Goal: Check status: Check status

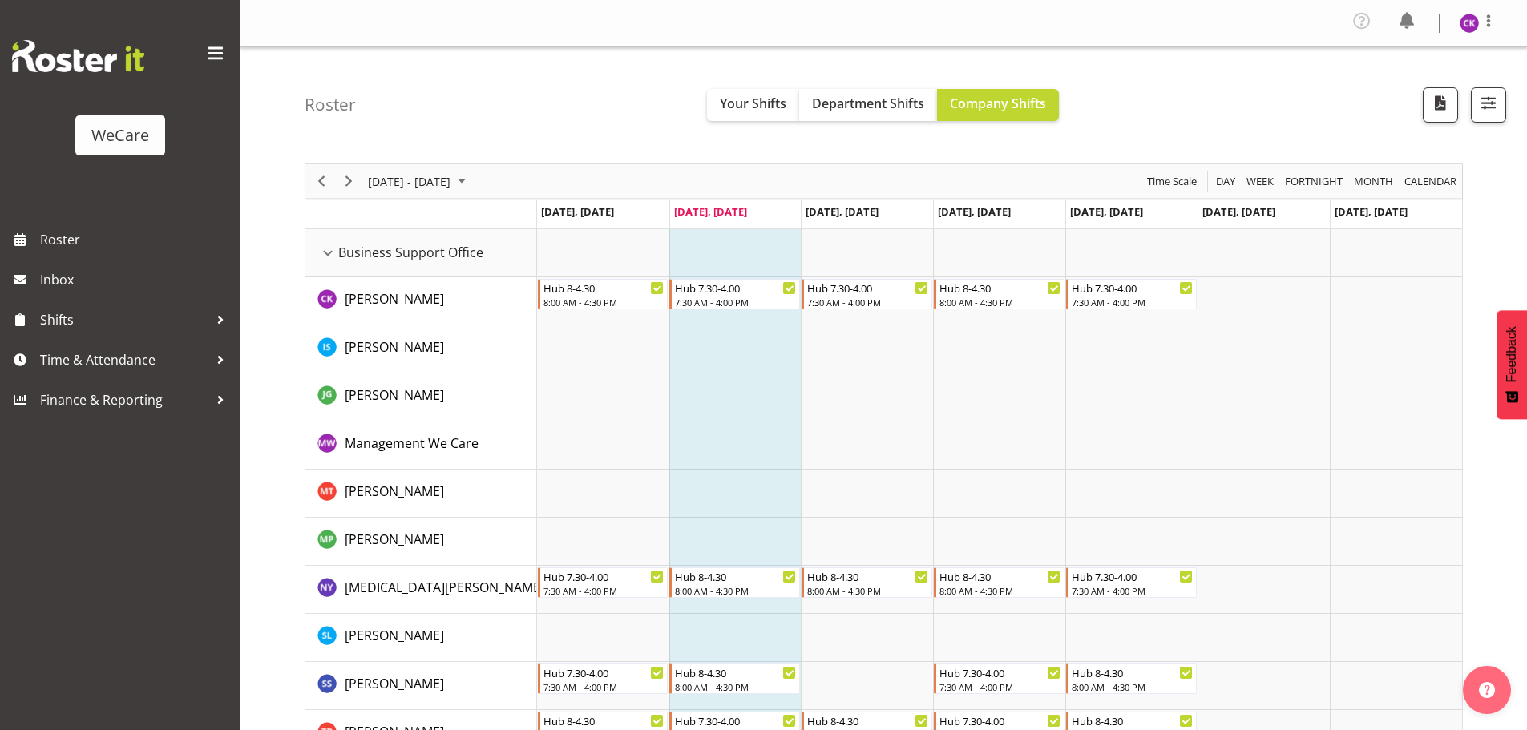
scroll to position [63, 0]
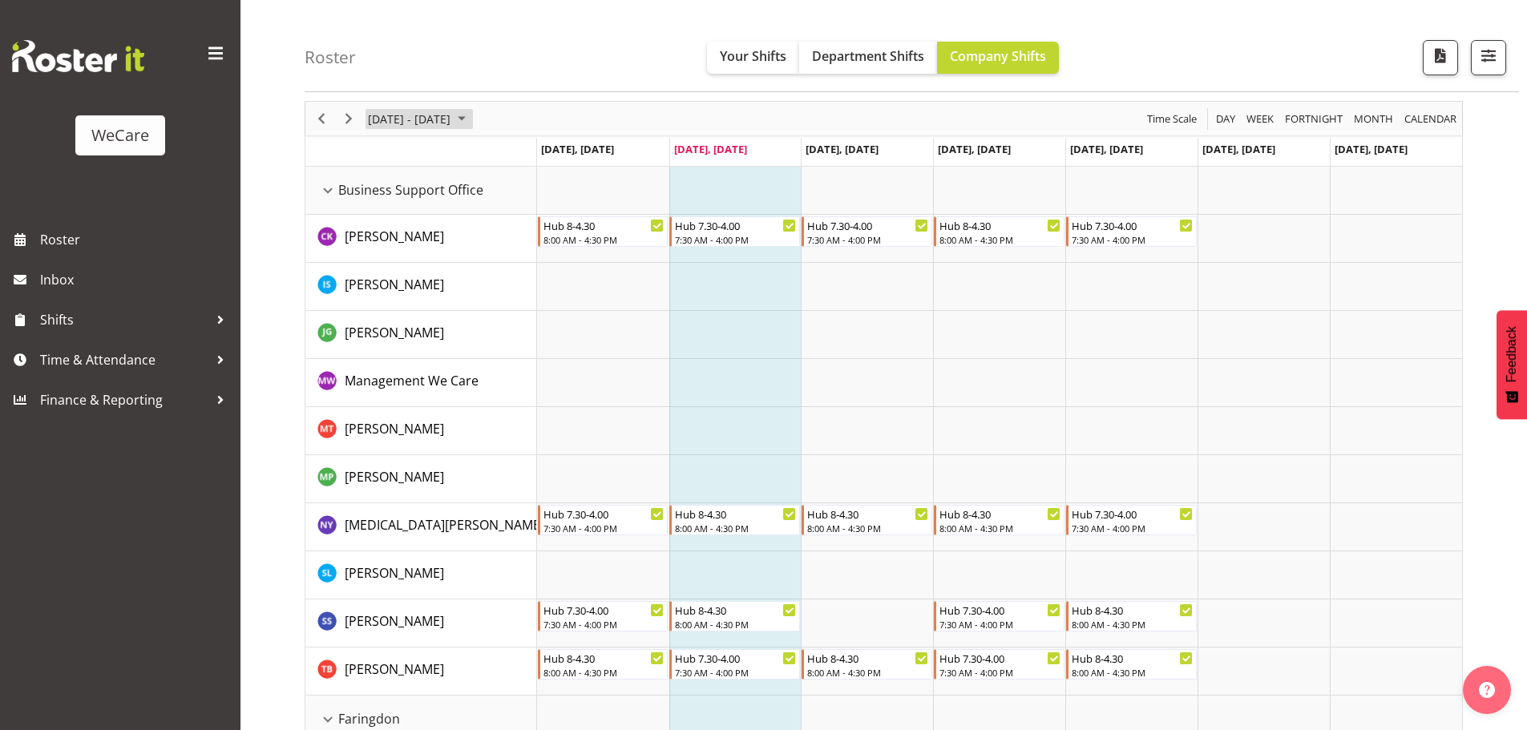
click at [424, 115] on span "[DATE] - [DATE]" at bounding box center [409, 119] width 86 height 20
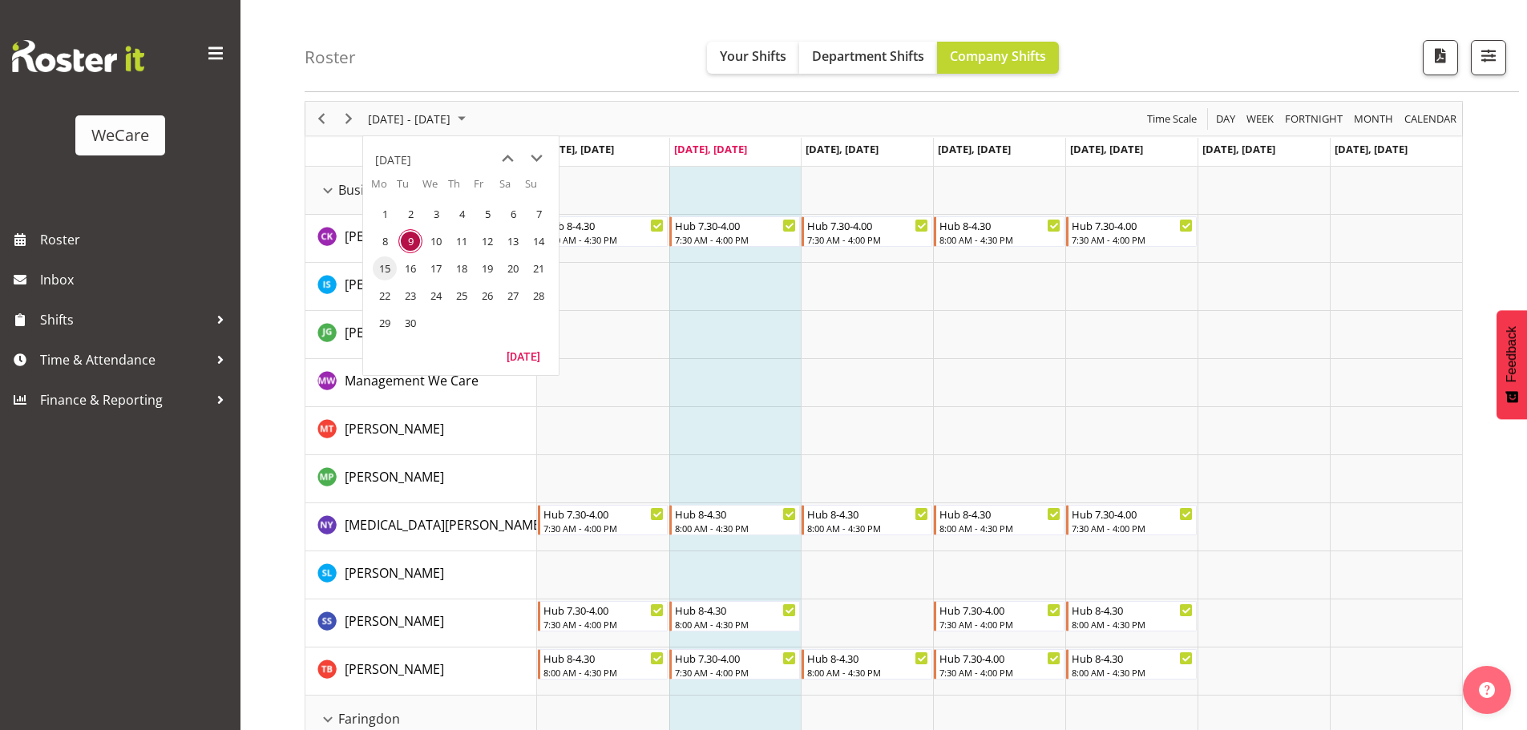
click at [379, 262] on span "15" at bounding box center [385, 269] width 24 height 24
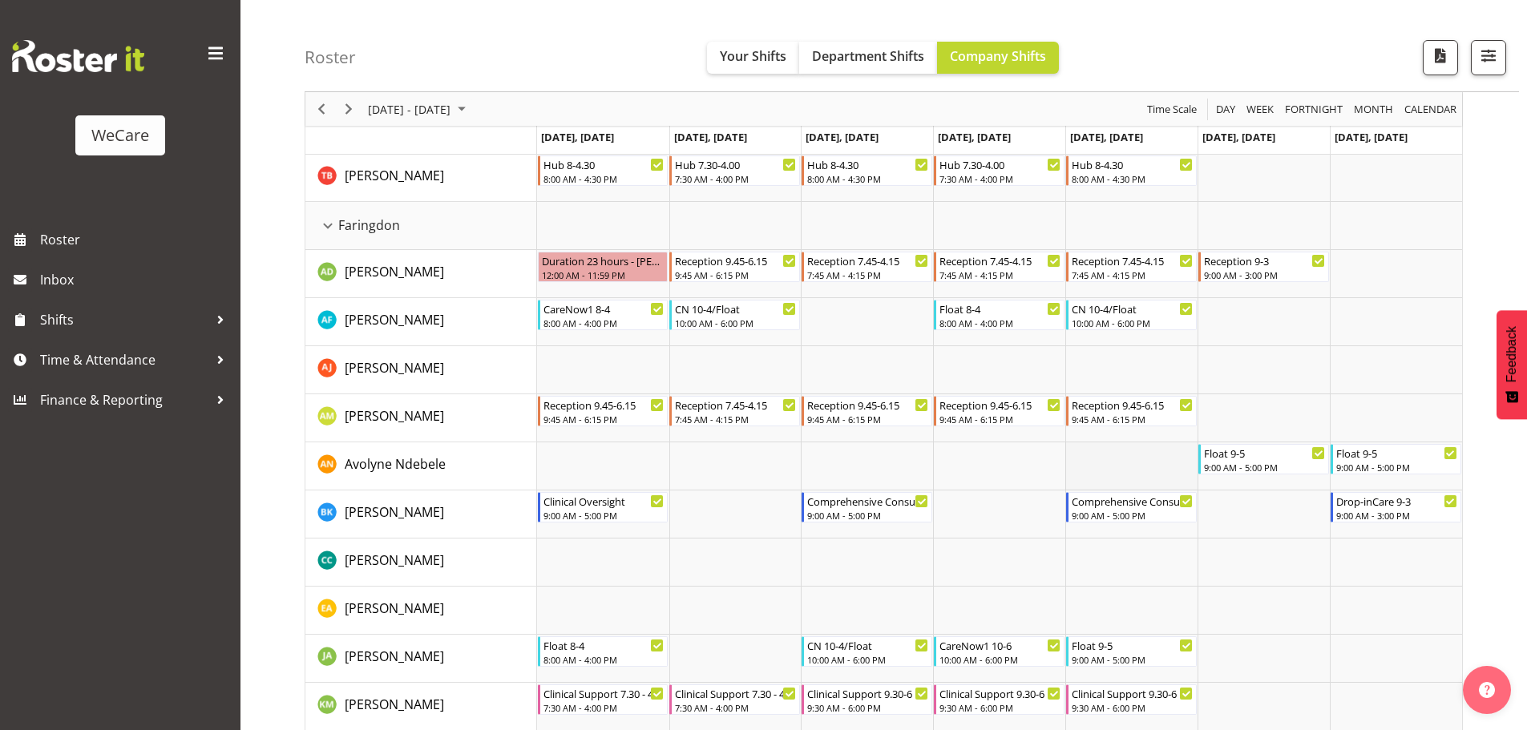
scroll to position [704, 0]
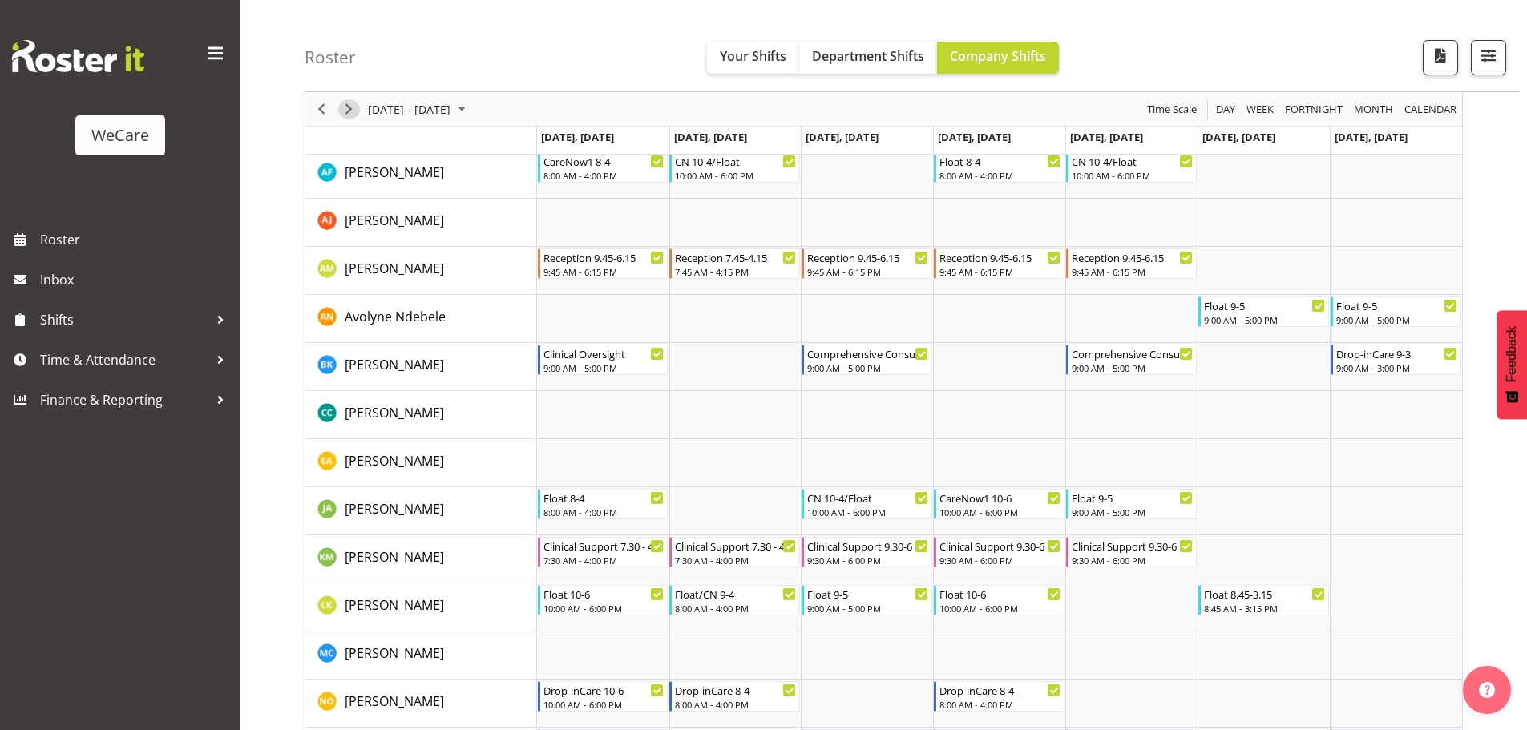
click at [349, 104] on span "Next" at bounding box center [348, 109] width 19 height 20
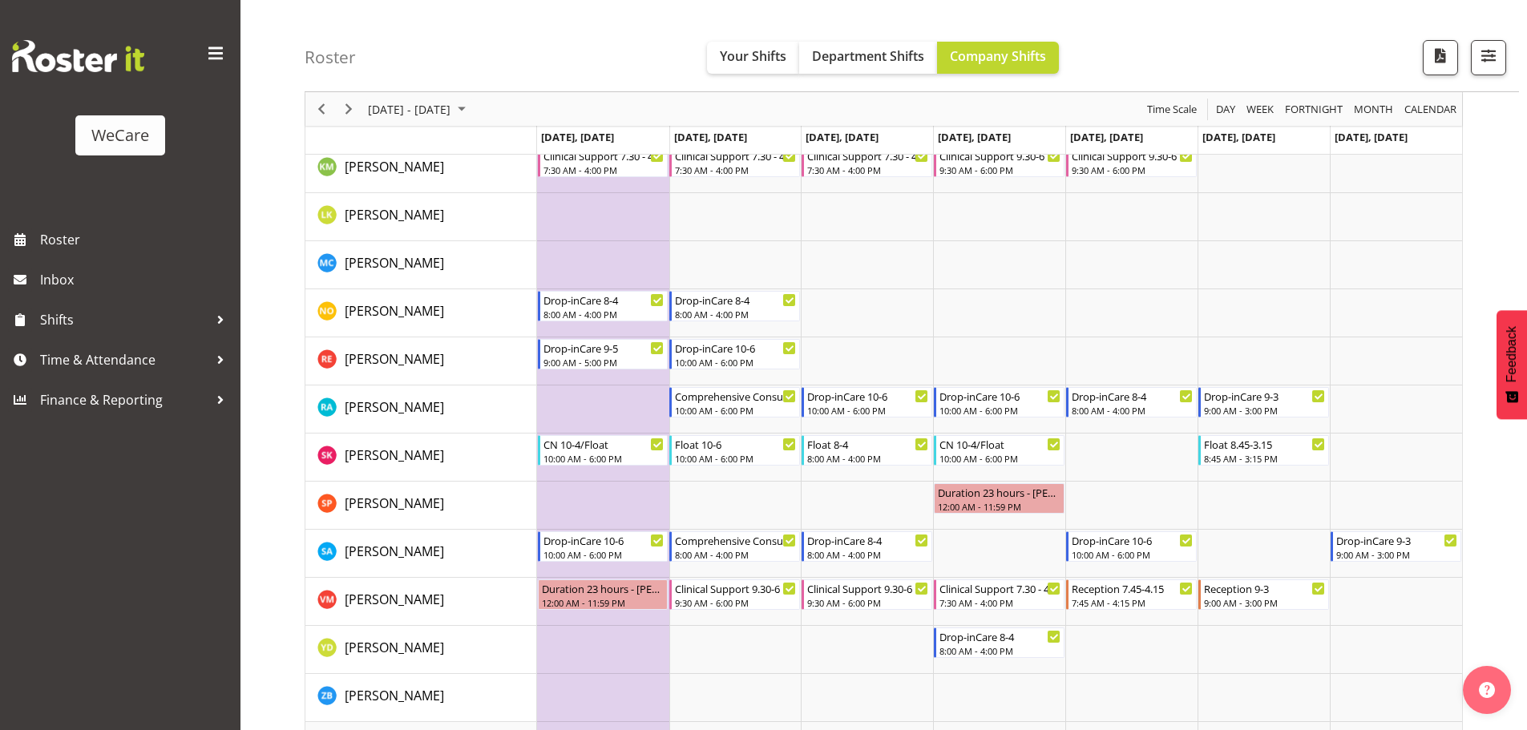
scroll to position [1265, 0]
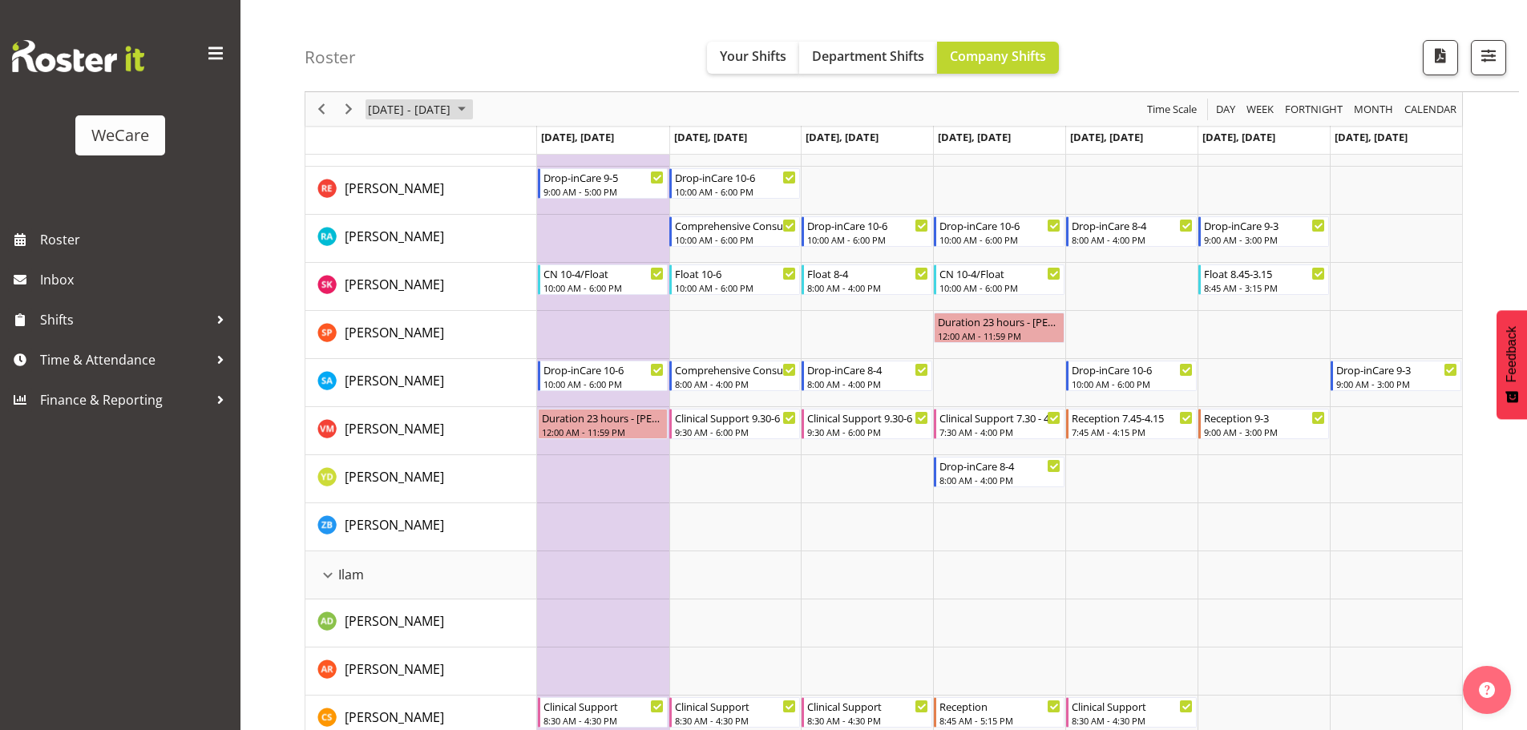
click at [435, 116] on span "[DATE] - [DATE]" at bounding box center [409, 109] width 86 height 20
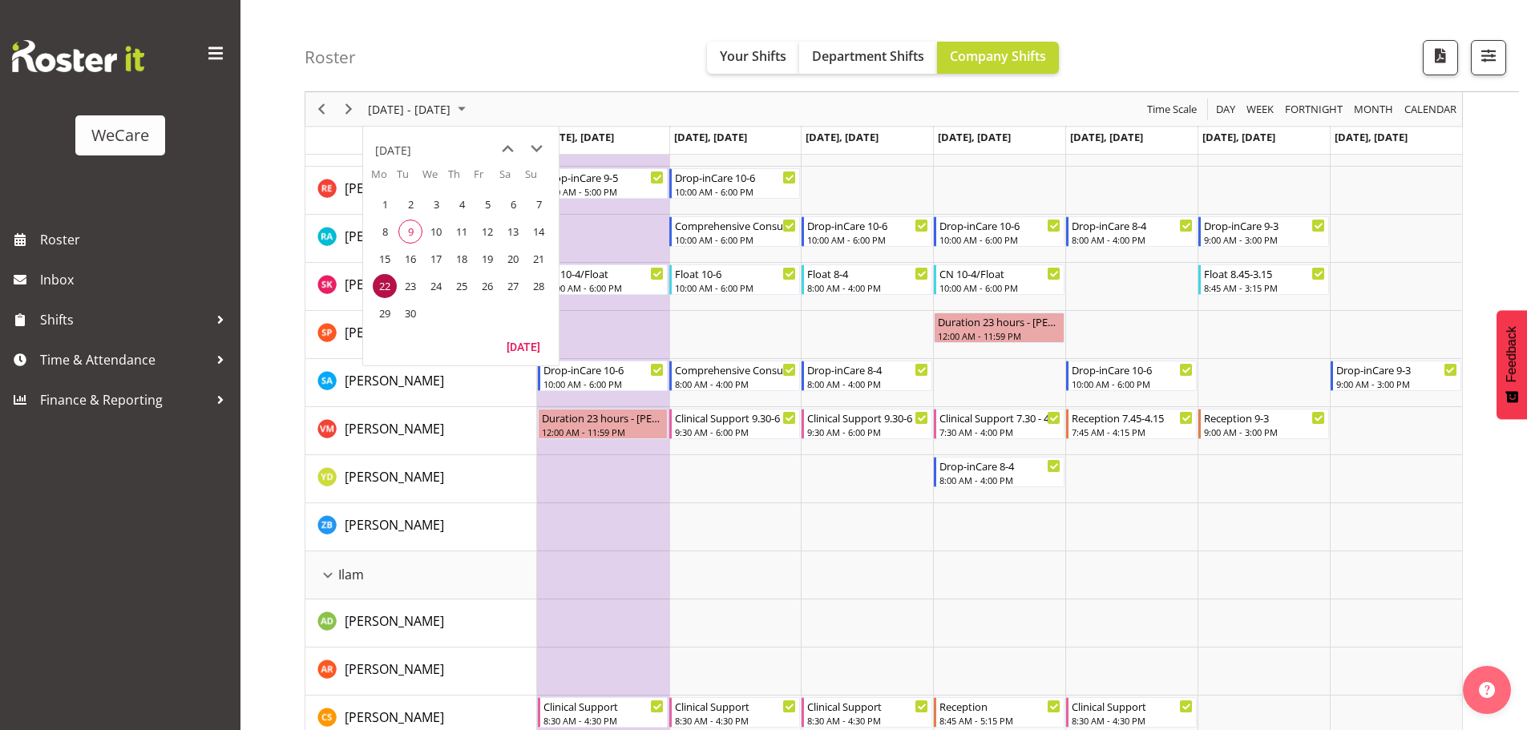
click at [414, 232] on span "9" at bounding box center [410, 232] width 24 height 24
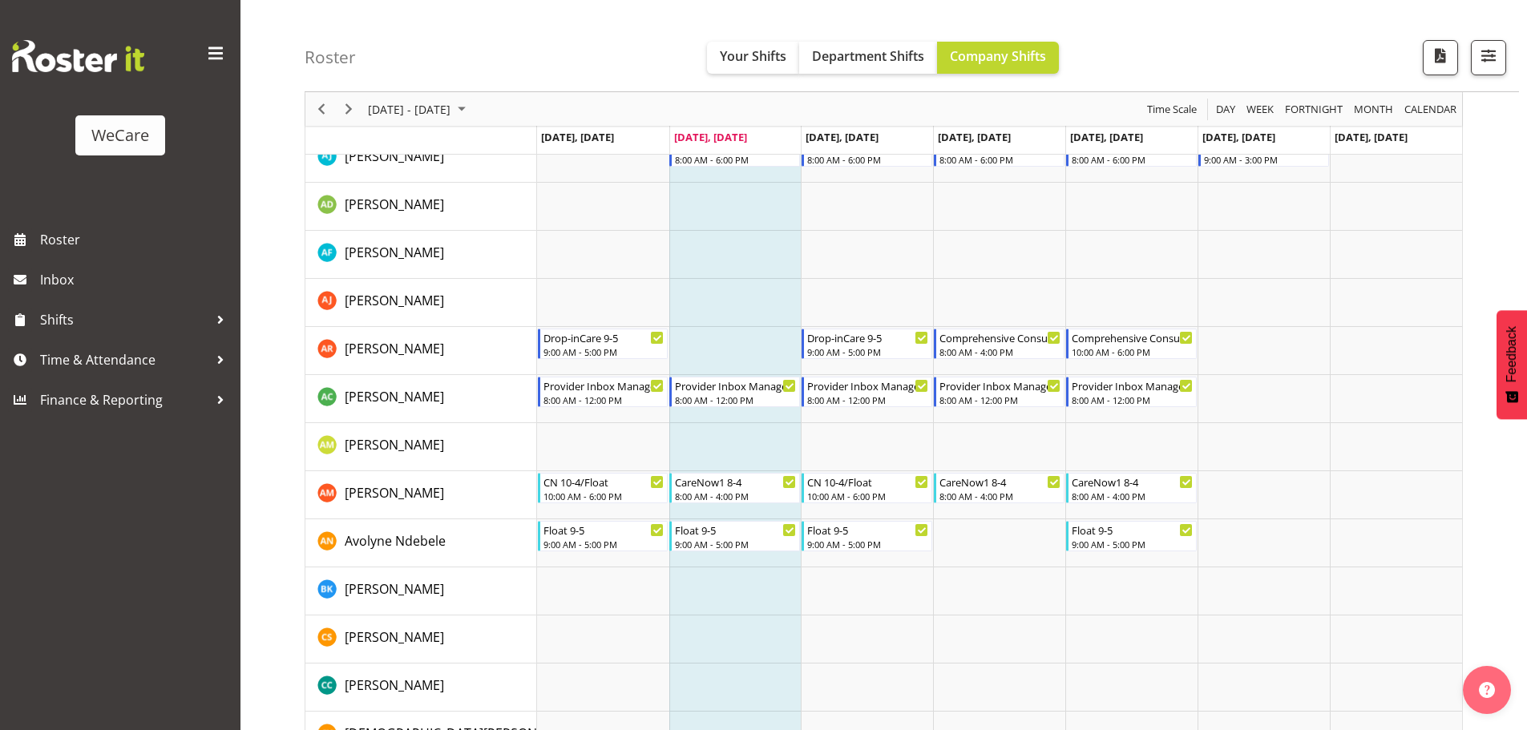
scroll to position [4471, 0]
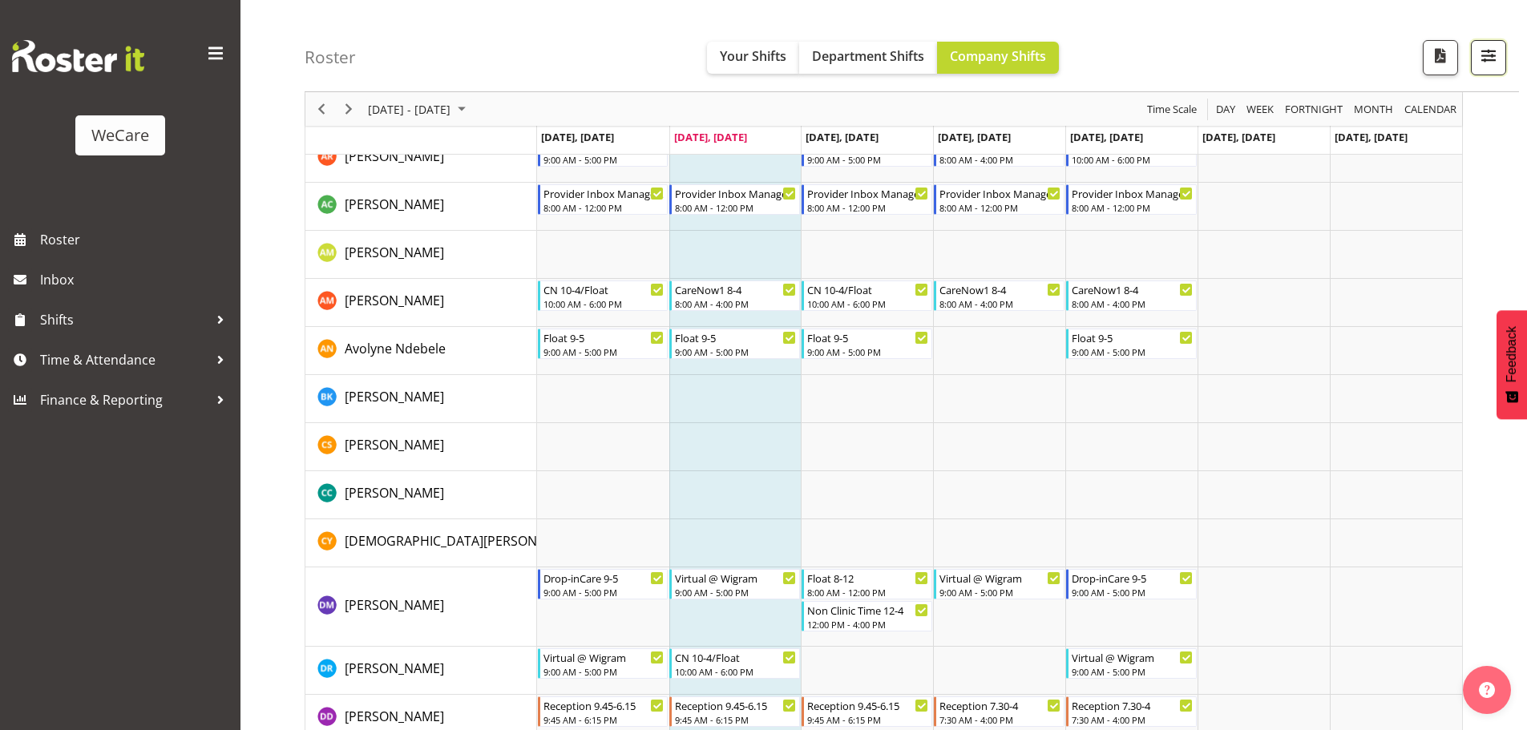
click at [1495, 58] on span "button" at bounding box center [1488, 55] width 21 height 21
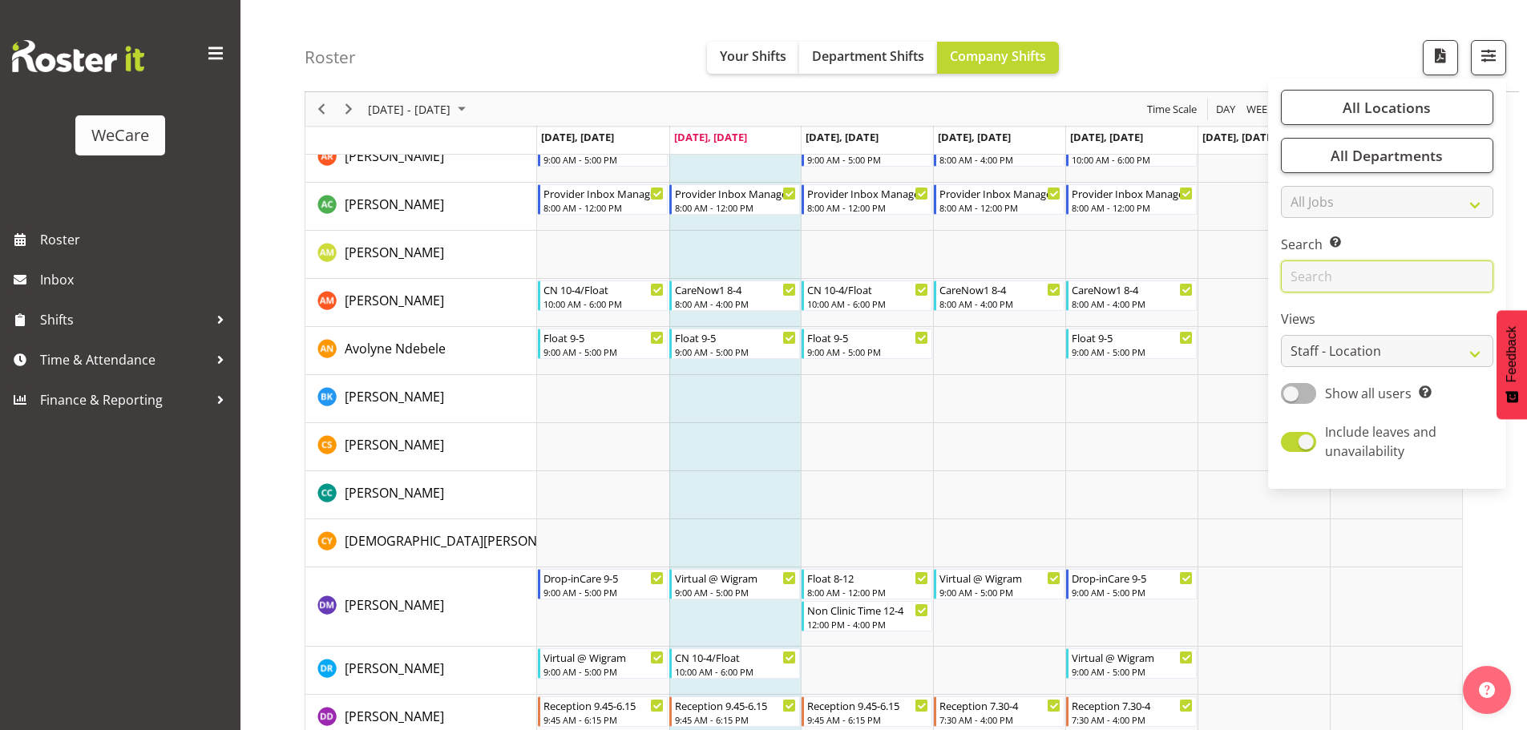
click at [1305, 278] on input "text" at bounding box center [1387, 277] width 212 height 32
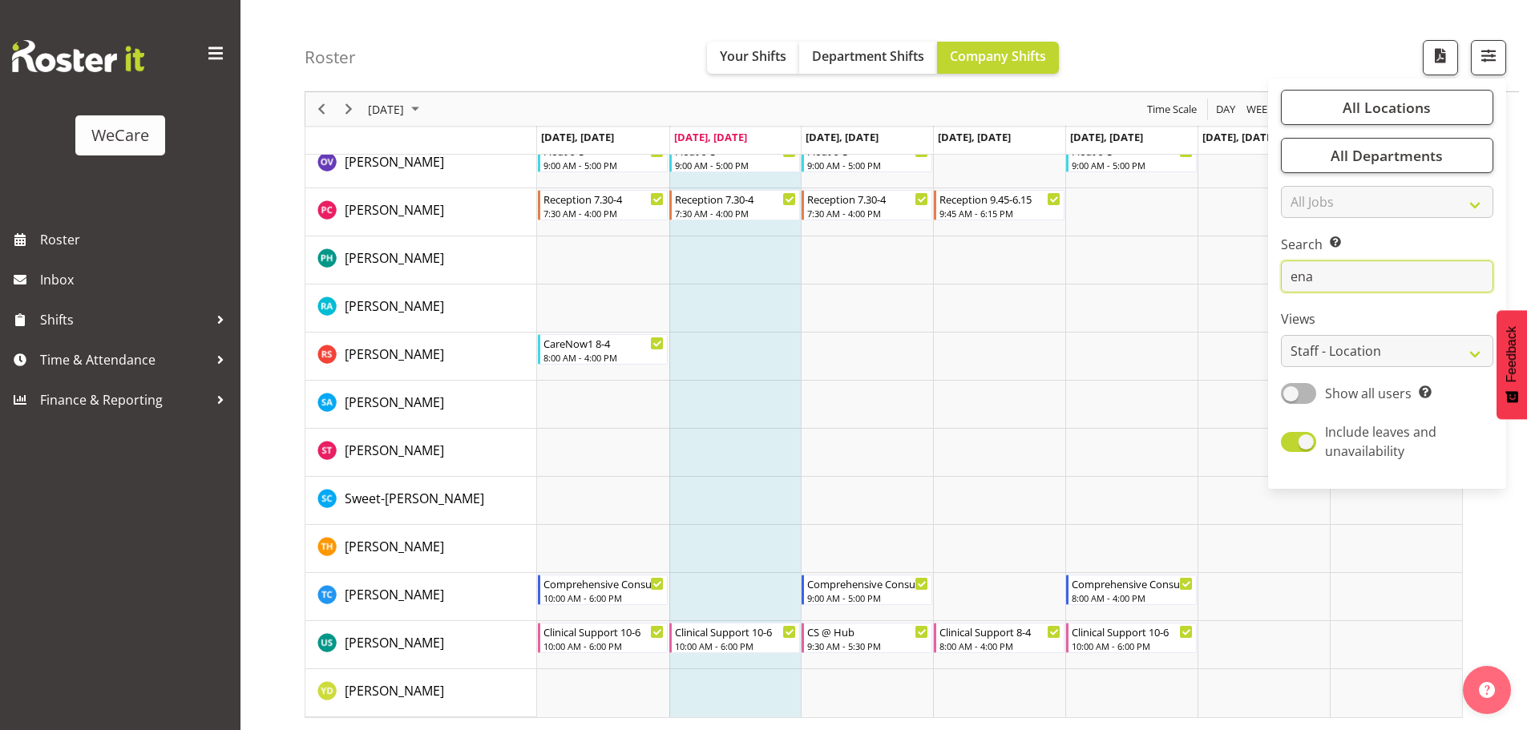
scroll to position [63, 0]
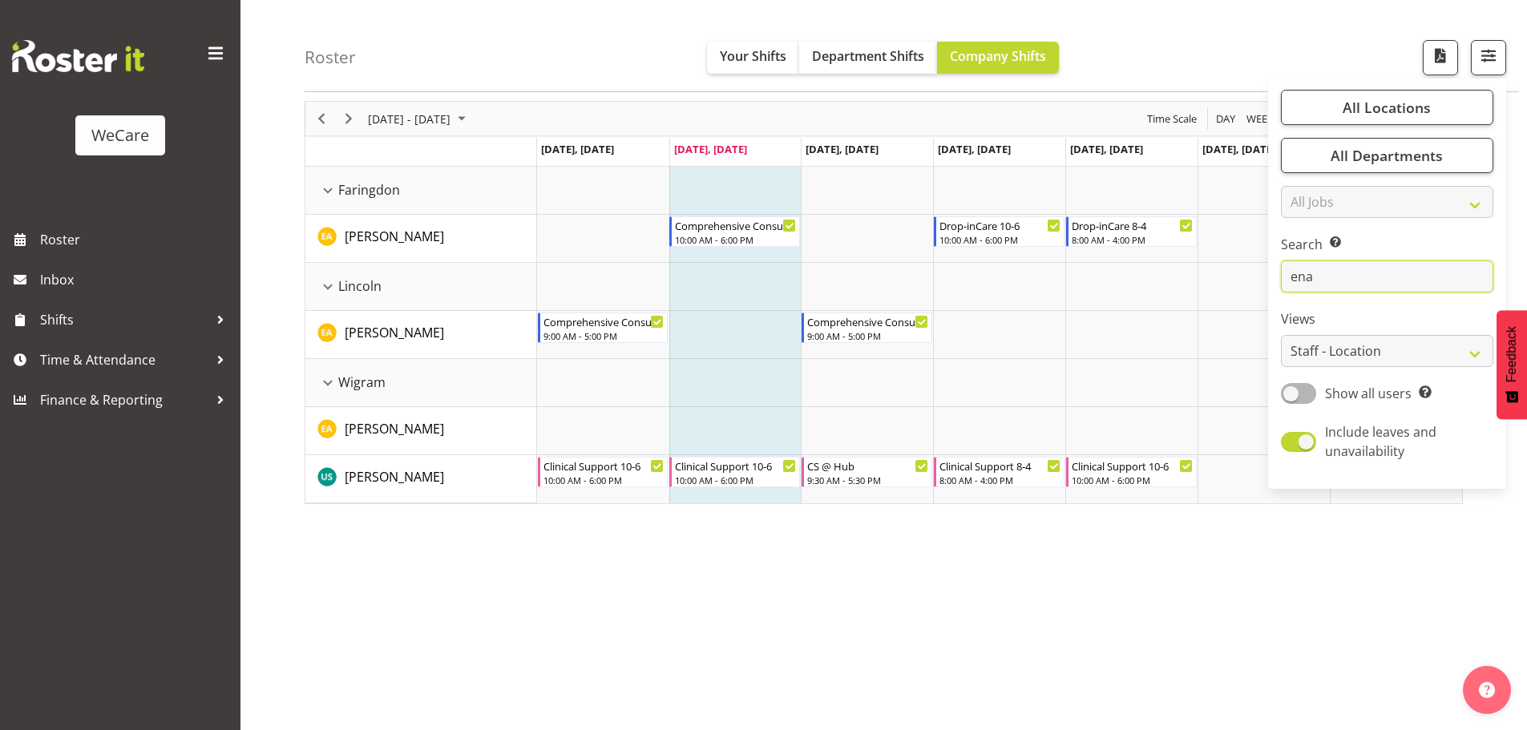
drag, startPoint x: 1469, startPoint y: 262, endPoint x: 1456, endPoint y: 266, distance: 13.4
click at [1468, 263] on input "ena" at bounding box center [1387, 277] width 212 height 32
type input "e"
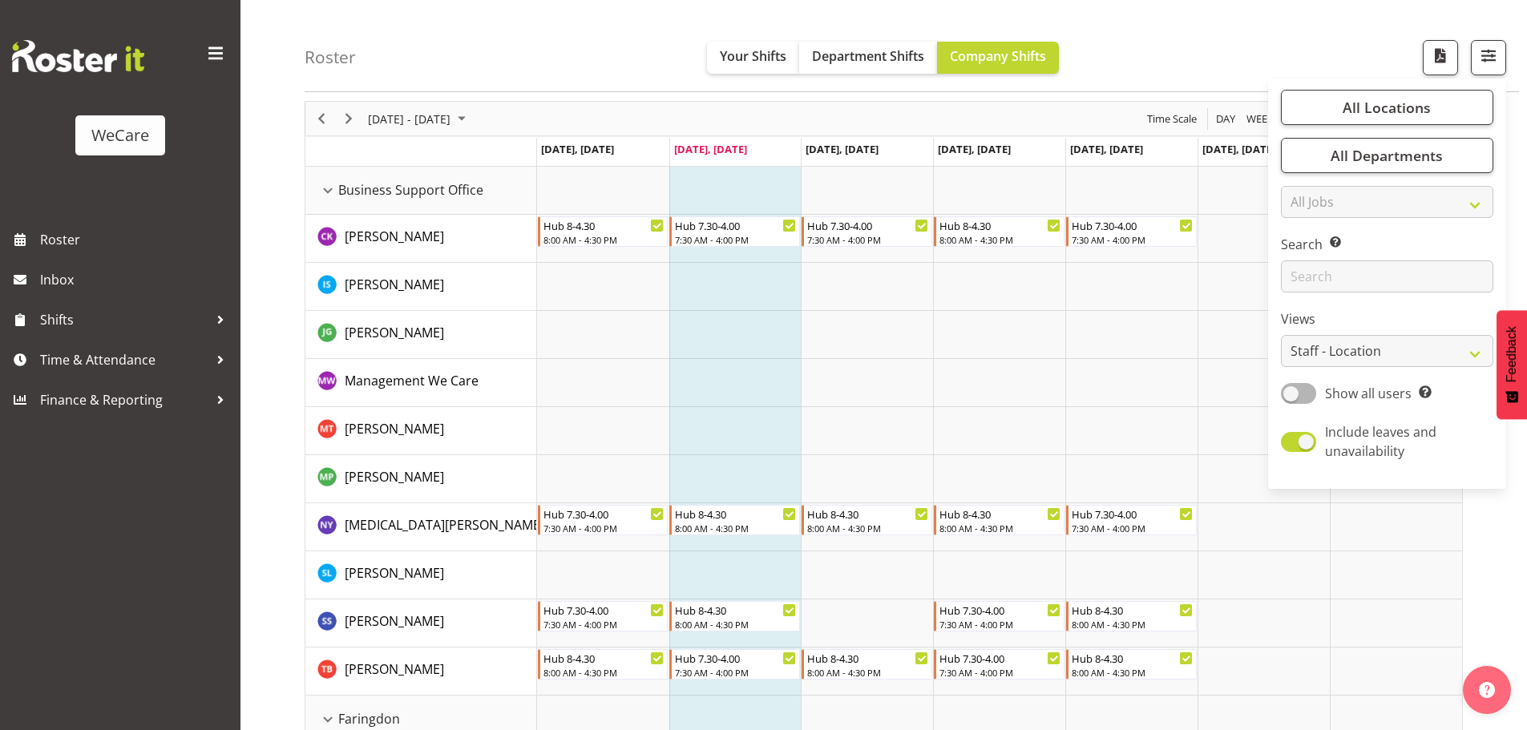
click at [720, 412] on td "Timeline Week of September 9, 2025" at bounding box center [735, 431] width 132 height 48
